Goal: Download file/media

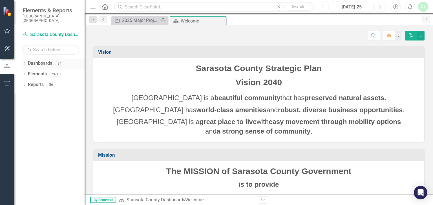
click at [24, 63] on icon "Dropdown" at bounding box center [25, 64] width 4 height 3
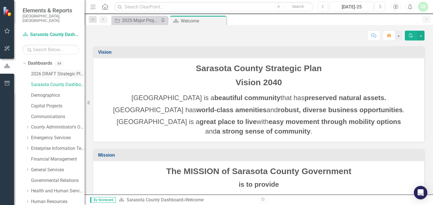
click at [59, 71] on link "2026 DRAFT Strategic Plan" at bounding box center [58, 74] width 54 height 6
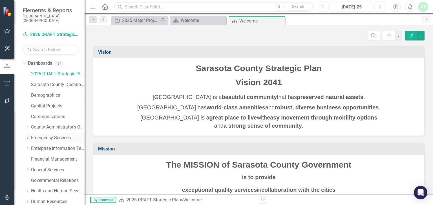
click at [68, 135] on link "Emergency Services" at bounding box center [58, 138] width 54 height 6
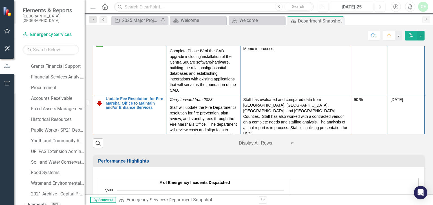
scroll to position [371, 0]
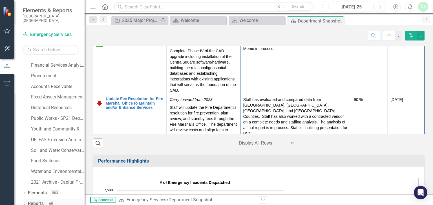
click at [24, 203] on icon at bounding box center [24, 204] width 1 height 3
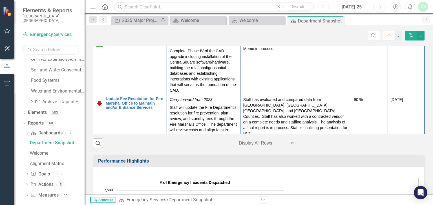
click at [26, 132] on icon at bounding box center [27, 132] width 3 height 1
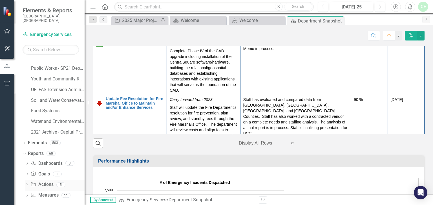
click at [27, 184] on icon "Dropdown" at bounding box center [27, 185] width 4 height 3
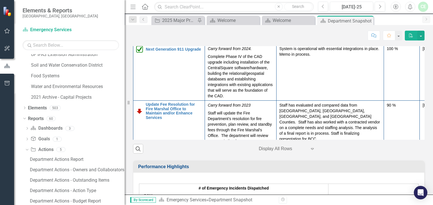
scroll to position [785, 0]
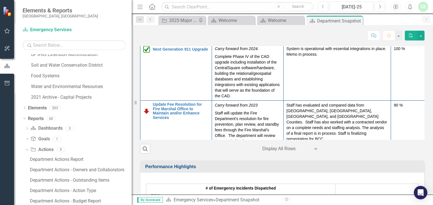
drag, startPoint x: 85, startPoint y: 171, endPoint x: 132, endPoint y: 171, distance: 46.5
click at [132, 171] on div "Resize" at bounding box center [134, 102] width 5 height 205
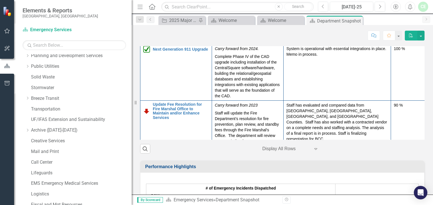
scroll to position [0, 0]
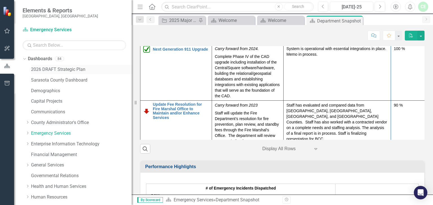
click at [39, 69] on link "2026 DRAFT Strategic Plan" at bounding box center [81, 69] width 101 height 6
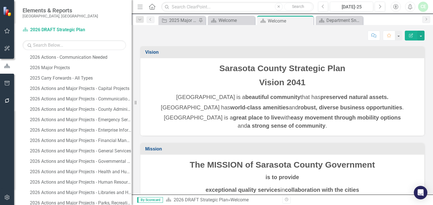
scroll to position [755, 0]
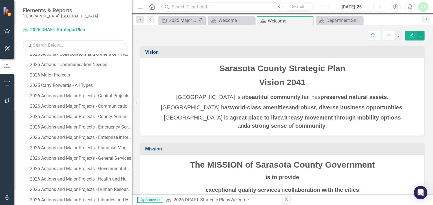
click at [70, 126] on div "2026 Actions and Major Projects - Emergency Services" at bounding box center [81, 127] width 102 height 5
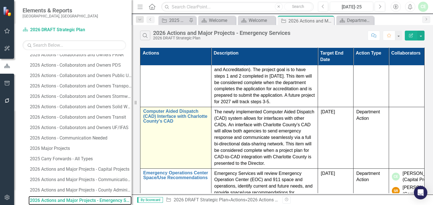
scroll to position [210, 0]
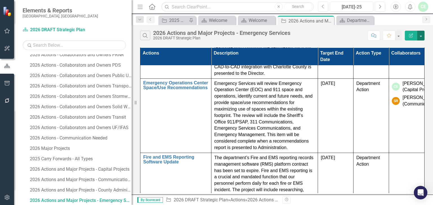
click at [421, 37] on button "button" at bounding box center [420, 36] width 7 height 10
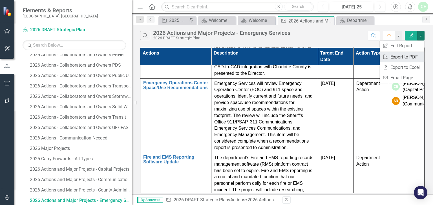
click at [393, 57] on link "PDF Export to PDF" at bounding box center [402, 57] width 45 height 10
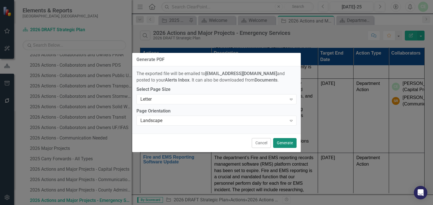
click at [283, 147] on button "Generate" at bounding box center [284, 143] width 23 height 10
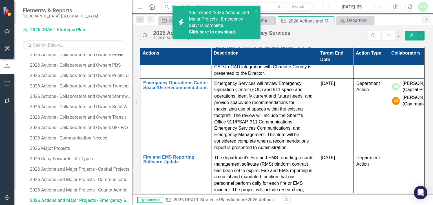
click at [213, 30] on link "Click here to download." at bounding box center [212, 31] width 47 height 5
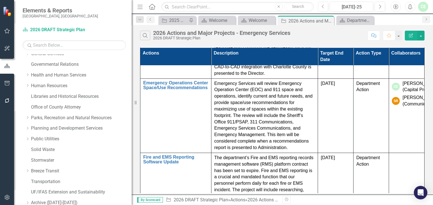
scroll to position [0, 0]
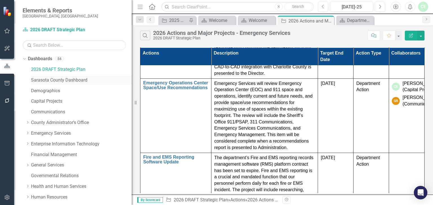
click at [39, 79] on link "Sarasota County Dashboard" at bounding box center [81, 80] width 101 height 6
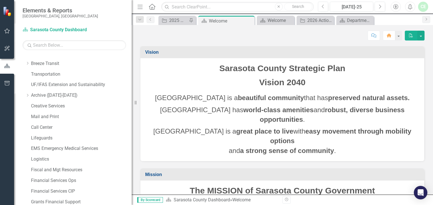
scroll to position [119, 0]
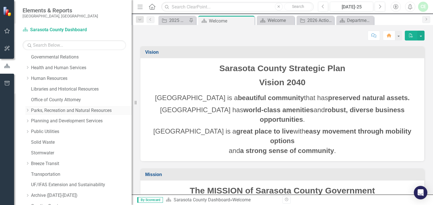
click at [44, 109] on link "Parks, Recreation and Natural Resources" at bounding box center [81, 111] width 101 height 6
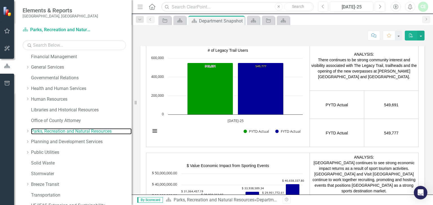
scroll to position [99, 0]
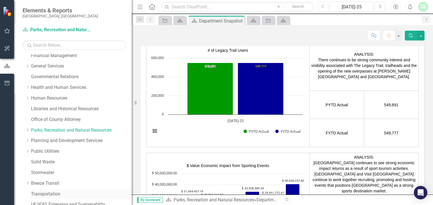
drag, startPoint x: 51, startPoint y: 195, endPoint x: 57, endPoint y: 192, distance: 7.2
click at [51, 195] on link "Transportation" at bounding box center [81, 194] width 101 height 6
